Goal: Browse casually

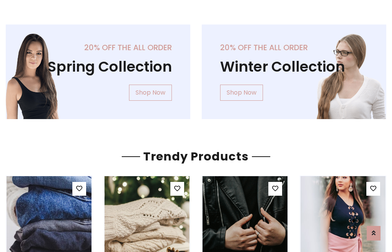
scroll to position [39, 0]
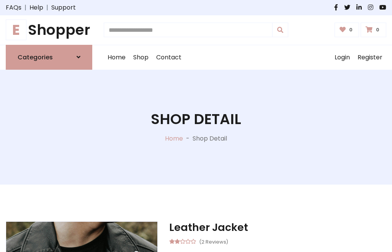
click at [49, 30] on h1 "E Shopper" at bounding box center [49, 29] width 86 height 17
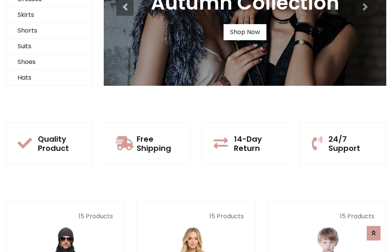
scroll to position [74, 0]
